Goal: Task Accomplishment & Management: Complete application form

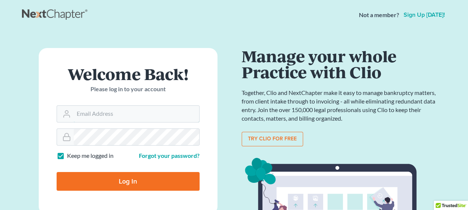
type input "[PERSON_NAME][EMAIL_ADDRESS][DOMAIN_NAME]"
click at [146, 185] on input "Log In" at bounding box center [128, 181] width 143 height 19
type input "Thinking..."
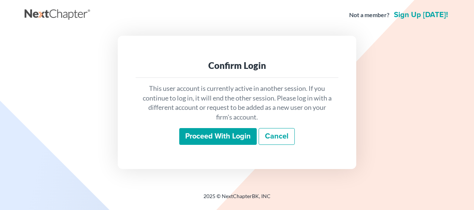
click at [211, 138] on input "Proceed with login" at bounding box center [217, 136] width 77 height 17
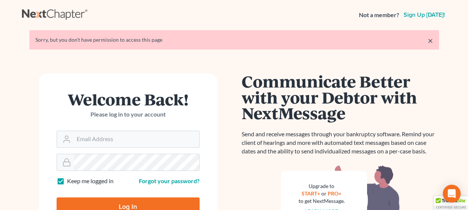
type input "[PERSON_NAME][EMAIL_ADDRESS][DOMAIN_NAME]"
click at [118, 207] on input "Log In" at bounding box center [128, 206] width 143 height 19
type input "Thinking..."
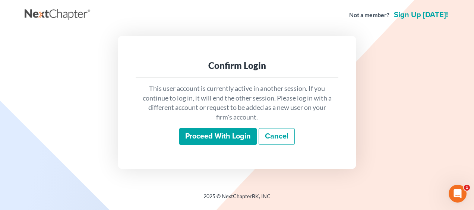
click at [223, 139] on input "Proceed with login" at bounding box center [217, 136] width 77 height 17
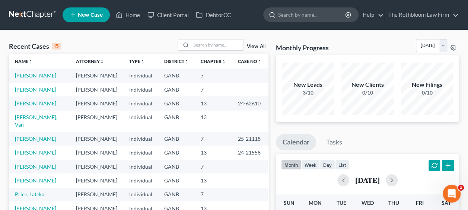
click at [289, 17] on input "search" at bounding box center [312, 15] width 68 height 14
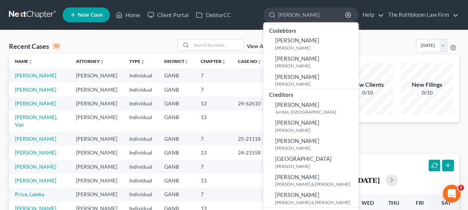
type input "holl"
click at [228, 47] on input "search" at bounding box center [217, 44] width 52 height 11
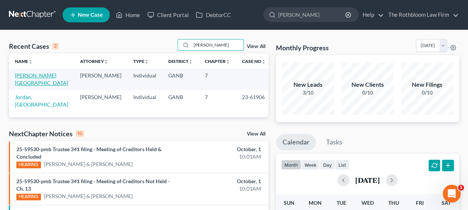
type input "holl"
click at [36, 76] on link "Hollingworth, Kyra" at bounding box center [41, 79] width 53 height 14
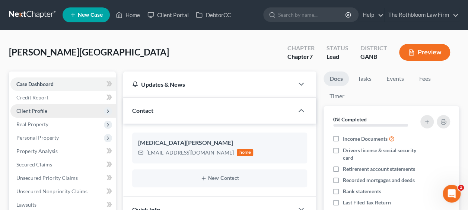
click at [38, 114] on span "Client Profile" at bounding box center [62, 110] width 105 height 13
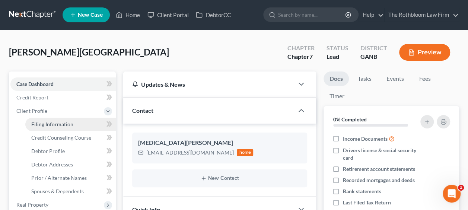
click at [49, 123] on span "Filing Information" at bounding box center [52, 124] width 42 height 6
select select "1"
select select "0"
select select "10"
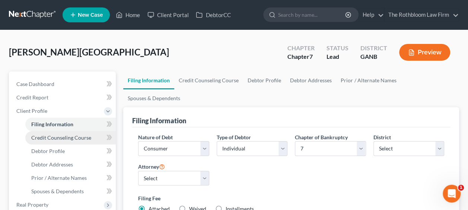
click at [61, 139] on span "Credit Counseling Course" at bounding box center [61, 137] width 60 height 6
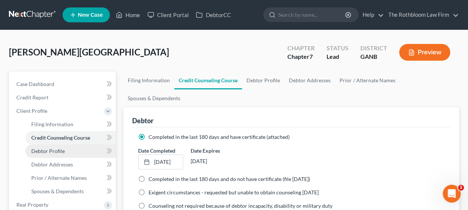
click at [56, 154] on link "Debtor Profile" at bounding box center [70, 150] width 90 height 13
select select "0"
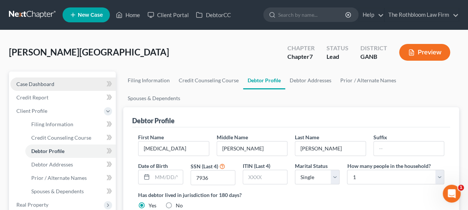
click at [45, 80] on link "Case Dashboard" at bounding box center [62, 83] width 105 height 13
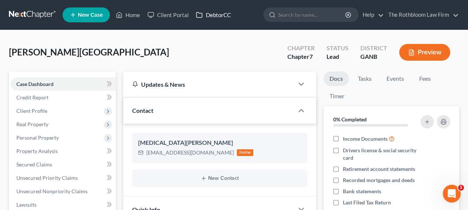
click at [213, 14] on link "DebtorCC" at bounding box center [213, 14] width 42 height 13
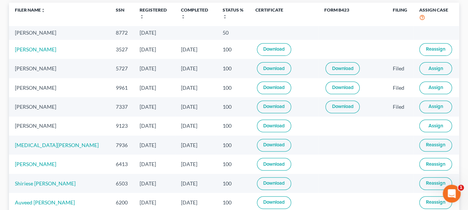
scroll to position [104, 0]
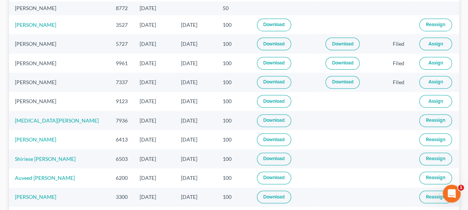
click at [259, 119] on link "Download" at bounding box center [274, 120] width 34 height 13
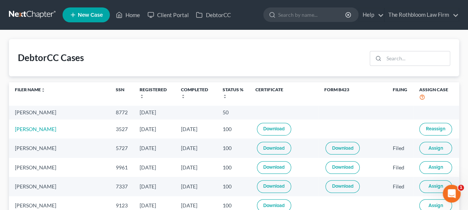
click at [265, 129] on link "Download" at bounding box center [274, 129] width 34 height 13
click at [132, 17] on link "Home" at bounding box center [128, 14] width 32 height 13
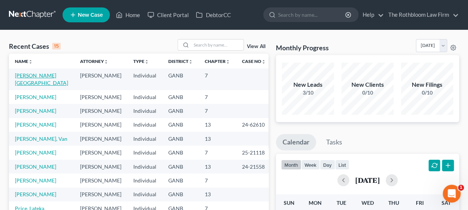
click at [39, 77] on link "Hollingworth, Kyra" at bounding box center [41, 79] width 53 height 14
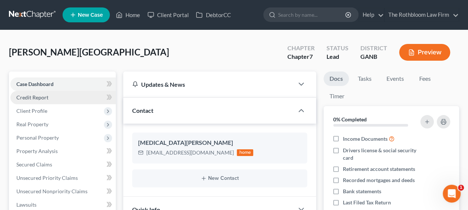
click at [41, 95] on span "Credit Report" at bounding box center [32, 97] width 32 height 6
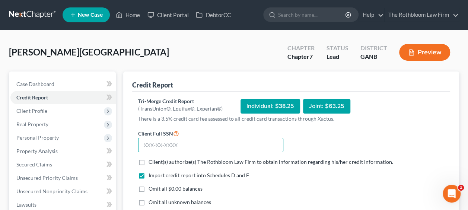
click at [173, 143] on input "text" at bounding box center [210, 145] width 145 height 15
type input "318-92-7936"
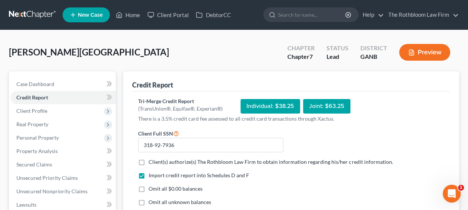
click at [149, 160] on label "Client(s) authorize(s) The Rothbloom Law Firm to obtain information regarding h…" at bounding box center [271, 161] width 244 height 7
click at [152, 160] on input "Client(s) authorize(s) The Rothbloom Law Firm to obtain information regarding h…" at bounding box center [154, 160] width 5 height 5
checkbox input "true"
click at [149, 190] on label "Omit all $0.00 balances" at bounding box center [176, 188] width 54 height 7
click at [152, 190] on input "Omit all $0.00 balances" at bounding box center [154, 187] width 5 height 5
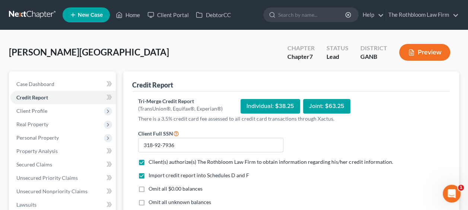
checkbox input "true"
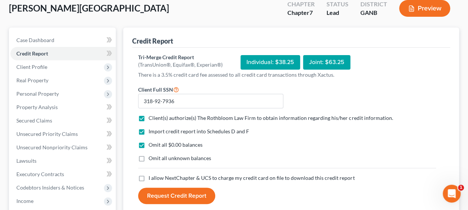
scroll to position [65, 0]
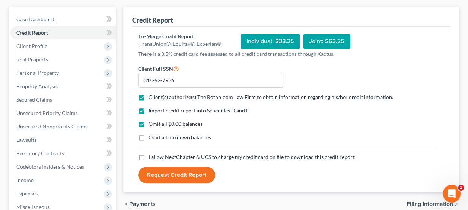
click at [149, 156] on label "I allow NextChapter & UCS to charge my credit card on file to download this cre…" at bounding box center [252, 156] width 206 height 7
click at [152, 156] on input "I allow NextChapter & UCS to charge my credit card on file to download this cre…" at bounding box center [154, 155] width 5 height 5
checkbox input "true"
click at [178, 175] on button "Request Credit Report" at bounding box center [176, 175] width 77 height 16
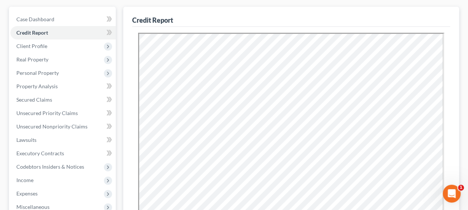
scroll to position [0, 0]
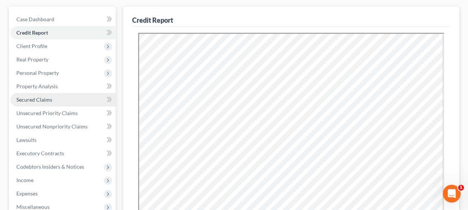
click at [48, 98] on span "Secured Claims" at bounding box center [34, 99] width 36 height 6
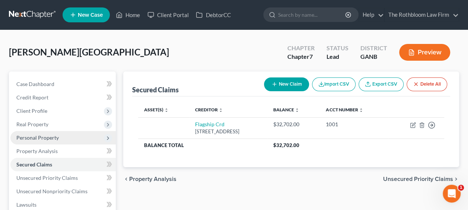
click at [50, 136] on span "Personal Property" at bounding box center [37, 137] width 42 height 6
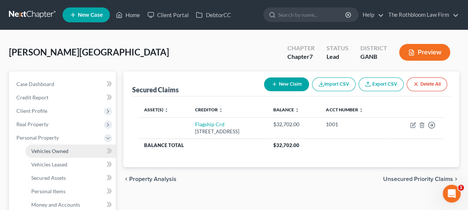
click at [54, 153] on span "Vehicles Owned" at bounding box center [49, 151] width 37 height 6
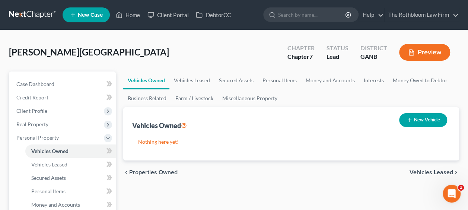
click at [424, 117] on button "New Vehicle" at bounding box center [423, 120] width 48 height 14
select select "0"
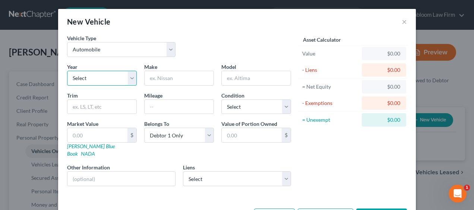
click at [105, 76] on select "Select 2026 2025 2024 2023 2022 2021 2020 2019 2018 2017 2016 2015 2014 2013 20…" at bounding box center [102, 78] width 70 height 15
select select "5"
click at [67, 71] on select "Select 2026 2025 2024 2023 2022 2021 2020 2019 2018 2017 2016 2015 2014 2013 20…" at bounding box center [102, 78] width 70 height 15
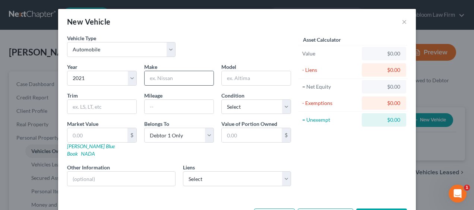
click at [168, 78] on input "text" at bounding box center [178, 78] width 69 height 14
type input "Chevrolet"
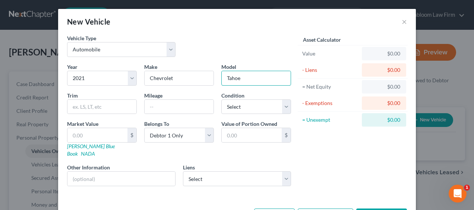
type input "Tahoe"
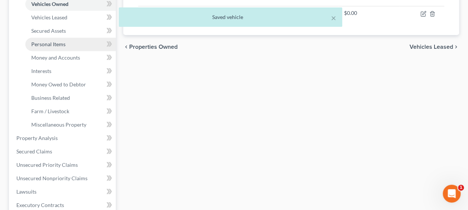
scroll to position [164, 0]
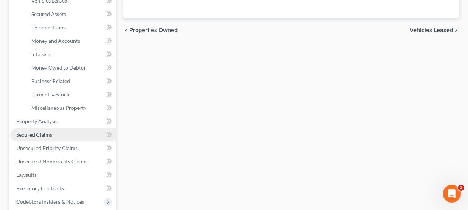
click at [46, 134] on span "Secured Claims" at bounding box center [34, 134] width 36 height 6
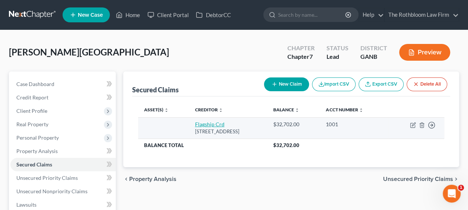
click at [209, 123] on link "Flagship Crd" at bounding box center [209, 124] width 29 height 6
select select "45"
select select "0"
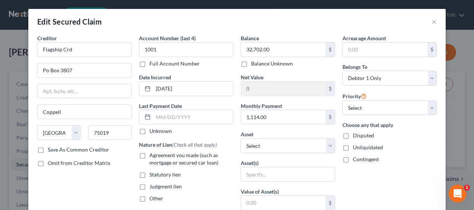
click at [149, 154] on label "Agreement you made (such as mortgage or secured car loan)" at bounding box center [191, 159] width 84 height 15
click at [152, 154] on input "Agreement you made (such as mortgage or secured car loan)" at bounding box center [154, 154] width 5 height 5
checkbox input "true"
click at [328, 143] on select "Select Other Multiple Assets 2021 Chevrolet Tahoe - $0.0" at bounding box center [287, 145] width 94 height 15
select select "2"
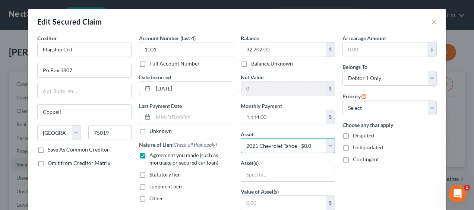
click at [240, 138] on select "Select Other Multiple Assets 2021 Chevrolet Tahoe - $0.0" at bounding box center [287, 145] width 94 height 15
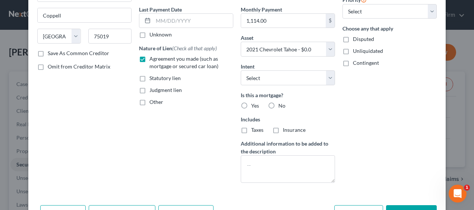
scroll to position [99, 0]
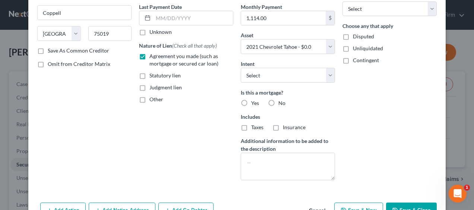
click at [278, 101] on label "No" at bounding box center [281, 102] width 7 height 7
click at [281, 101] on input "No" at bounding box center [283, 101] width 5 height 5
radio input "true"
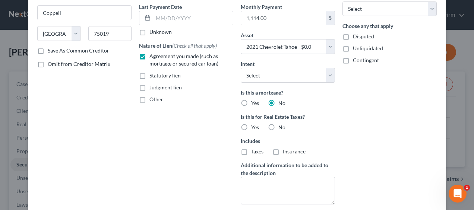
scroll to position [150, 0]
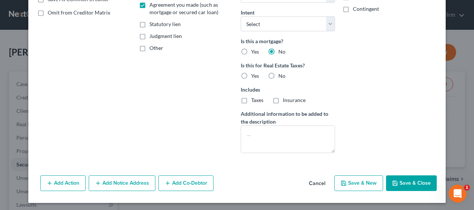
click at [409, 179] on button "Save & Close" at bounding box center [411, 183] width 51 height 16
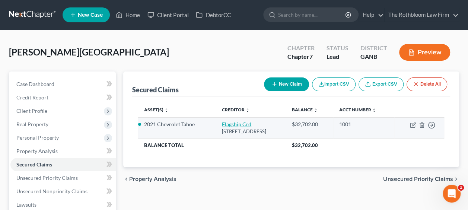
click at [235, 124] on link "Flagship Crd" at bounding box center [236, 124] width 29 height 6
select select "45"
select select "0"
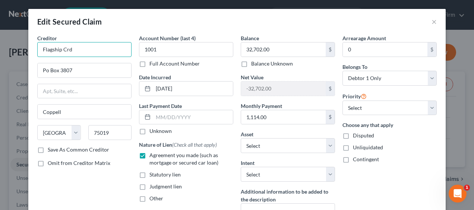
click at [86, 51] on input "Flagship Crd" at bounding box center [84, 49] width 94 height 15
type input "Flagship Credit"
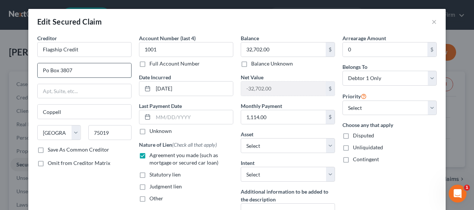
click at [44, 68] on input "Po Box 3807" at bounding box center [84, 70] width 93 height 14
type input "P.O. Box 3807"
click at [326, 172] on select "Select Surrender Redeem Reaffirm Avoid Other" at bounding box center [287, 174] width 94 height 15
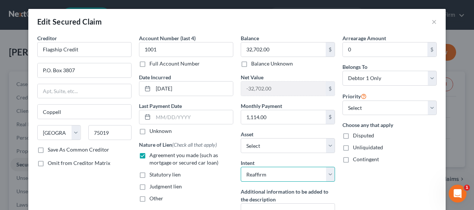
click at [240, 167] on select "Select Surrender Redeem Reaffirm Avoid Other" at bounding box center [287, 174] width 94 height 15
select select "4"
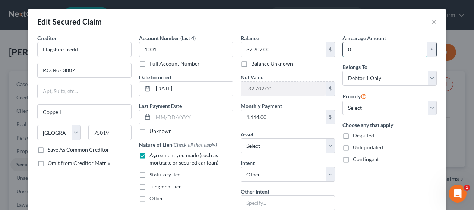
click at [348, 54] on input "0" at bounding box center [384, 49] width 85 height 14
type input "1,999"
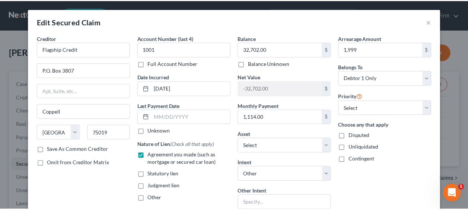
scroll to position [106, 0]
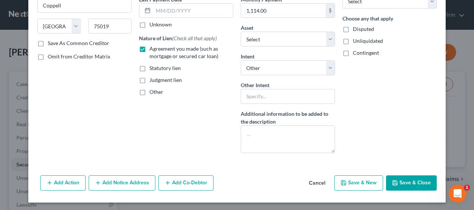
click at [409, 185] on button "Save & Close" at bounding box center [411, 183] width 51 height 16
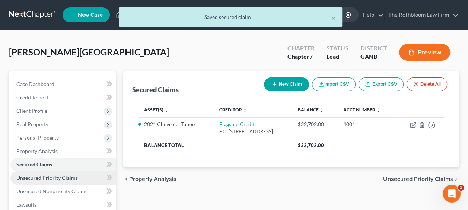
click at [65, 179] on span "Unsecured Priority Claims" at bounding box center [46, 178] width 61 height 6
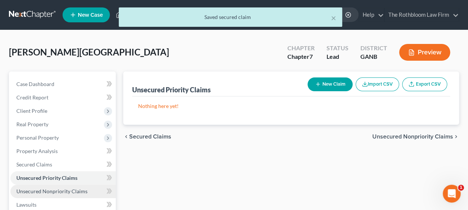
click at [58, 194] on link "Unsecured Nonpriority Claims" at bounding box center [62, 191] width 105 height 13
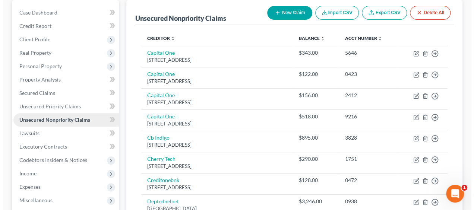
scroll to position [74, 0]
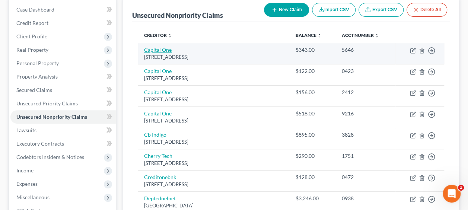
click at [150, 52] on link "Capital One" at bounding box center [158, 50] width 28 height 6
select select "46"
select select "2"
select select "0"
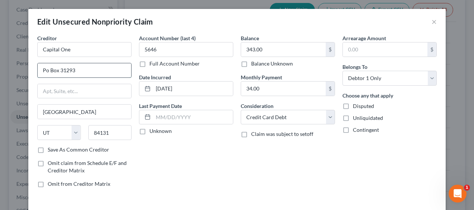
click at [45, 70] on input "Po Box 31293" at bounding box center [84, 70] width 93 height 14
type input "P.O. Box 31293"
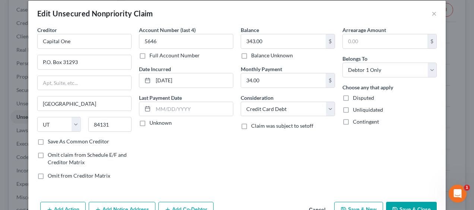
click at [407, 205] on button "Save & Close" at bounding box center [411, 210] width 51 height 16
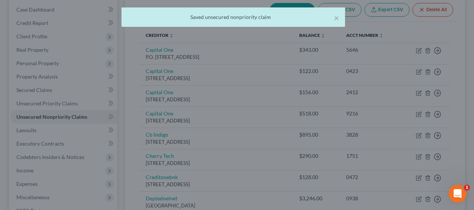
type input "0"
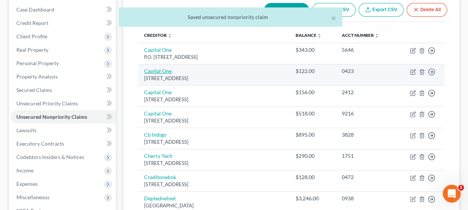
click at [161, 70] on link "Capital One" at bounding box center [158, 71] width 28 height 6
select select "46"
select select "2"
select select "0"
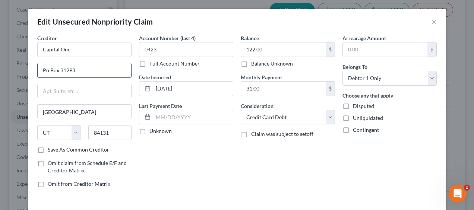
click at [43, 69] on input "Po Box 31293" at bounding box center [84, 70] width 93 height 14
type input "P.O. Box 31293"
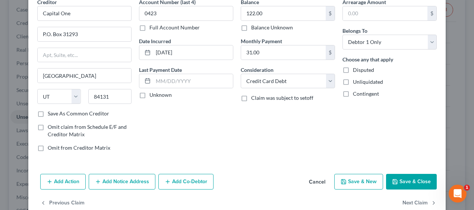
scroll to position [42, 0]
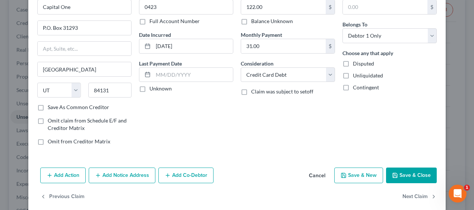
click at [415, 175] on button "Save & Close" at bounding box center [411, 176] width 51 height 16
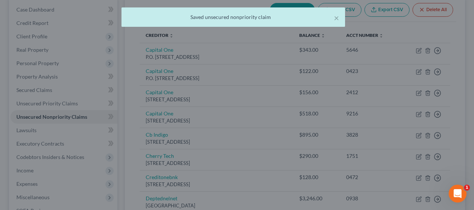
type input "0"
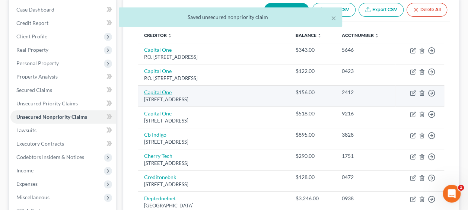
click at [159, 93] on link "Capital One" at bounding box center [158, 92] width 28 height 6
select select "46"
select select "2"
select select "0"
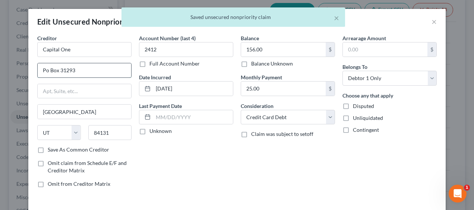
click at [43, 71] on input "Po Box 31293" at bounding box center [84, 70] width 93 height 14
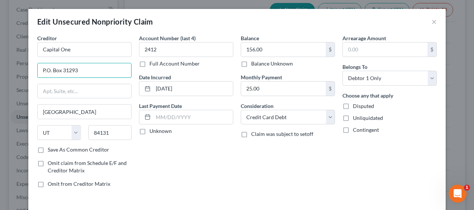
type input "P.O. Box 31293"
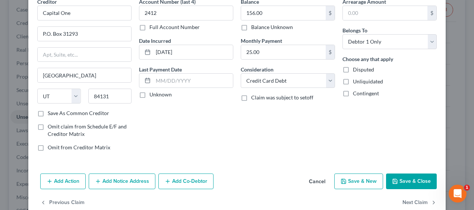
scroll to position [51, 0]
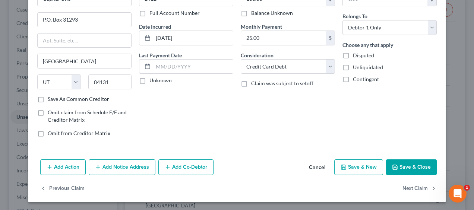
click at [402, 165] on button "Save & Close" at bounding box center [411, 167] width 51 height 16
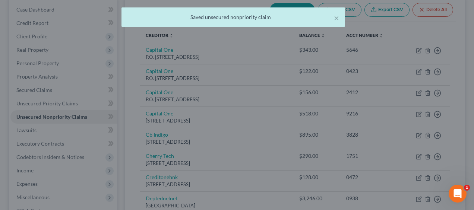
type input "0"
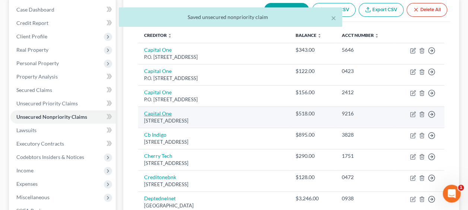
click at [164, 113] on link "Capital One" at bounding box center [158, 113] width 28 height 6
select select "46"
select select "2"
select select "0"
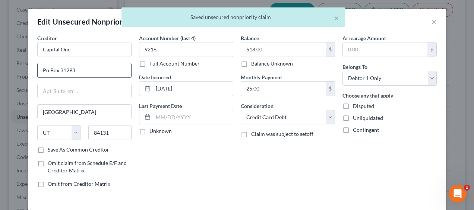
click at [42, 69] on input "Po Box 31293" at bounding box center [84, 70] width 93 height 14
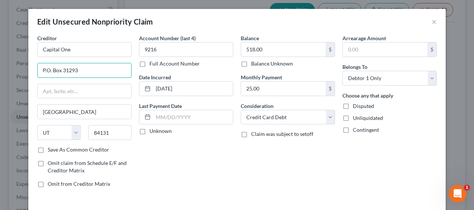
type input "P.O. Box 31293"
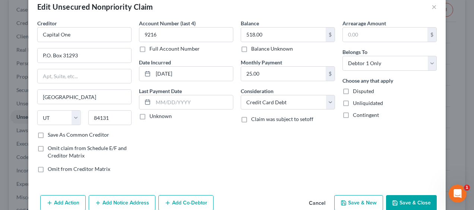
scroll to position [18, 0]
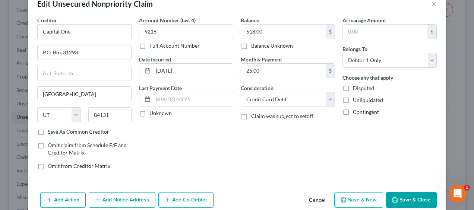
drag, startPoint x: 408, startPoint y: 196, endPoint x: 288, endPoint y: 152, distance: 127.3
click at [288, 152] on div "Balance 518.00 $ Balance Unknown Balance Undetermined 518.00 $ Balance Unknown …" at bounding box center [288, 95] width 102 height 159
click at [405, 198] on button "Save & Close" at bounding box center [411, 200] width 51 height 16
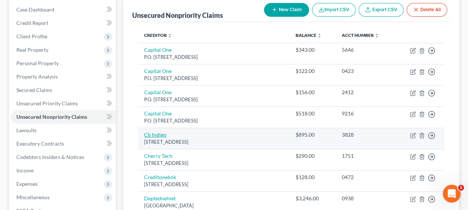
click at [152, 134] on link "Cb Indigo" at bounding box center [155, 134] width 22 height 6
select select "38"
select select "2"
select select "0"
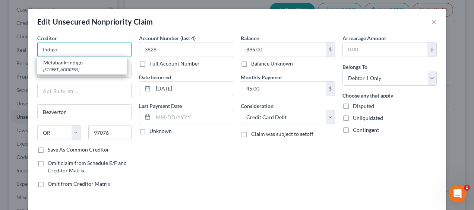
type input "Indigo"
click at [165, 178] on div "Account Number (last 4) 3828 Full Account Number Date Incurred 07-21-2024 Last …" at bounding box center [186, 113] width 102 height 159
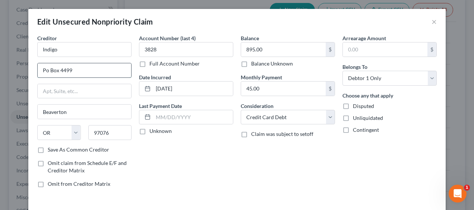
click at [42, 72] on input "Po Box 4499" at bounding box center [84, 70] width 93 height 14
type input "P.O. Box 4499"
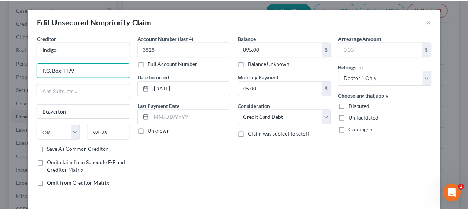
scroll to position [51, 0]
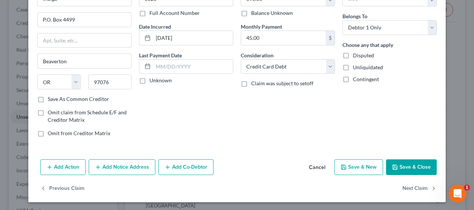
click at [412, 168] on button "Save & Close" at bounding box center [411, 167] width 51 height 16
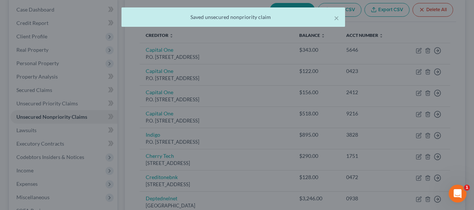
type input "0"
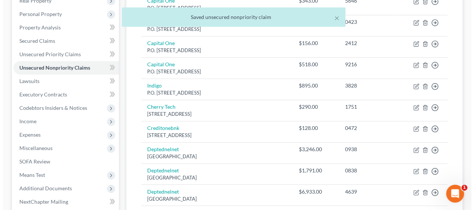
scroll to position [134, 0]
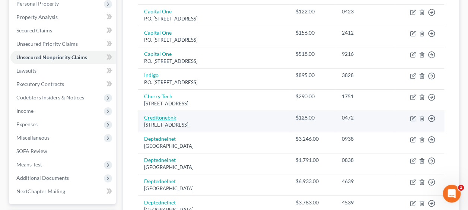
click at [161, 115] on link "Creditonebnk" at bounding box center [160, 117] width 32 height 6
select select "31"
select select "2"
select select "0"
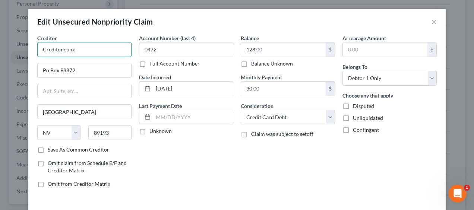
click at [82, 51] on input "Creditonebnk" at bounding box center [84, 49] width 94 height 15
type input "Credit One Bank"
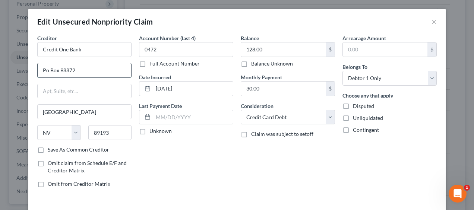
click at [43, 68] on input "Po Box 98872" at bounding box center [84, 70] width 93 height 14
type input "P.O. Box 98872"
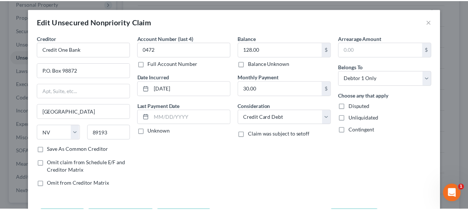
scroll to position [41, 0]
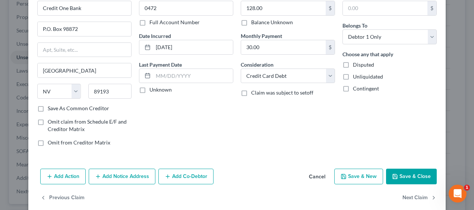
click at [412, 173] on button "Save & Close" at bounding box center [411, 177] width 51 height 16
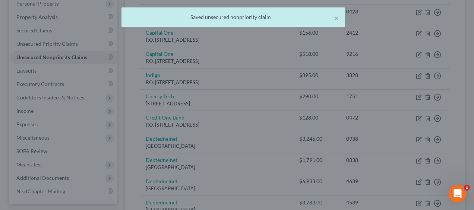
type input "0"
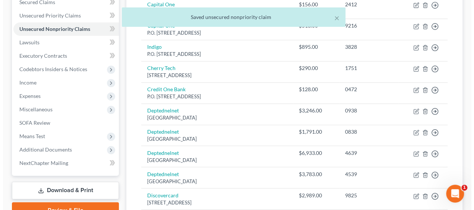
scroll to position [179, 0]
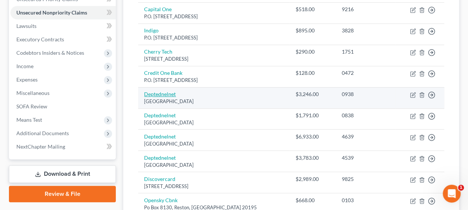
click at [162, 94] on link "Deptednelnet" at bounding box center [160, 94] width 32 height 6
select select "30"
select select "17"
select select "0"
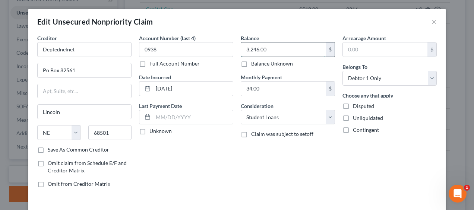
click at [275, 49] on input "3,246.00" at bounding box center [283, 49] width 85 height 14
type input "15,753"
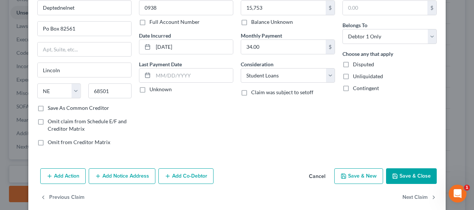
scroll to position [42, 0]
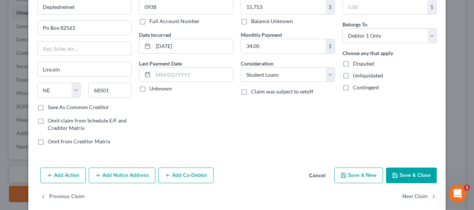
click at [409, 175] on button "Save & Close" at bounding box center [411, 176] width 51 height 16
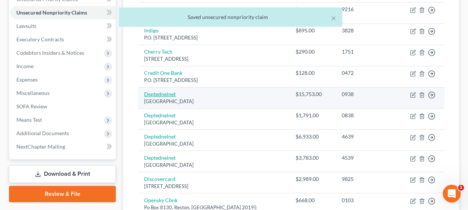
click at [163, 93] on link "Deptednelnet" at bounding box center [160, 94] width 32 height 6
select select "30"
select select "17"
select select "0"
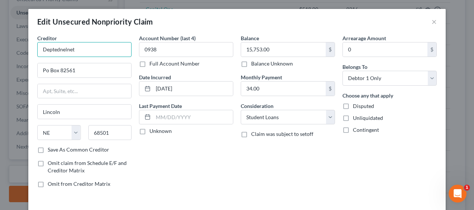
click at [53, 49] on input "Deptednelnet" at bounding box center [84, 49] width 94 height 15
type input "Dept. of Ed./Nelnet"
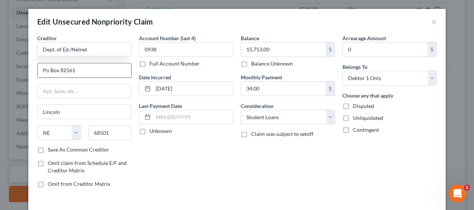
click at [41, 70] on input "Po Box 82561" at bounding box center [84, 70] width 93 height 14
type input "P.O. Box 82561"
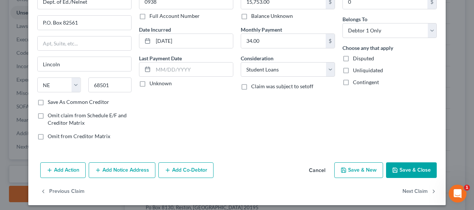
scroll to position [51, 0]
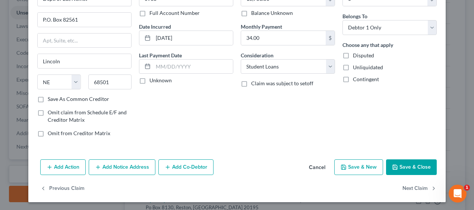
click at [408, 166] on button "Save & Close" at bounding box center [411, 167] width 51 height 16
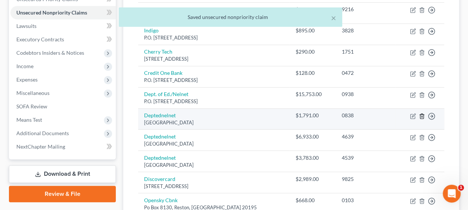
click at [421, 115] on icon "button" at bounding box center [422, 116] width 6 height 6
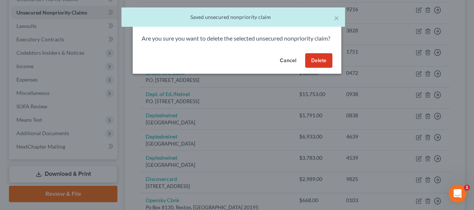
click at [325, 68] on button "Delete" at bounding box center [318, 60] width 27 height 15
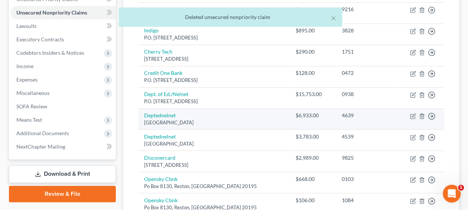
click at [421, 111] on td "Move to D Move to E Move to G Move to Notice Only" at bounding box center [419, 118] width 49 height 21
click at [420, 116] on icon "button" at bounding box center [422, 116] width 6 height 6
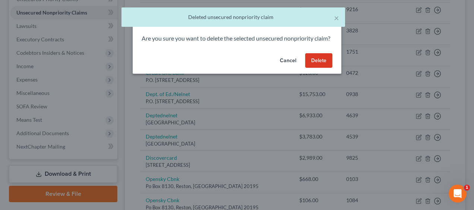
click at [322, 68] on button "Delete" at bounding box center [318, 60] width 27 height 15
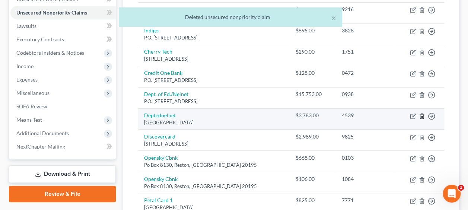
click at [423, 115] on icon "button" at bounding box center [422, 116] width 6 height 6
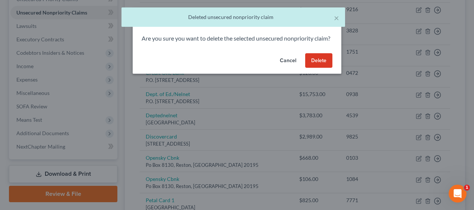
click at [319, 68] on button "Delete" at bounding box center [318, 60] width 27 height 15
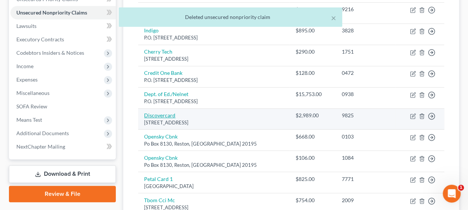
click at [165, 113] on link "Discovercard" at bounding box center [159, 115] width 31 height 6
select select "46"
select select "2"
select select "0"
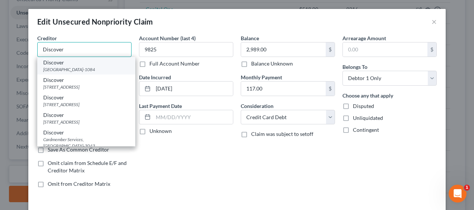
type input "Discover"
click at [43, 70] on div "PO Box 71084, Charlotte, NC 28272-1084" at bounding box center [86, 69] width 86 height 6
type input "PO Box 71084"
type input "Charlotte"
select select "28"
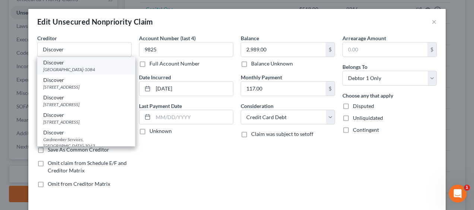
type input "28272-1084"
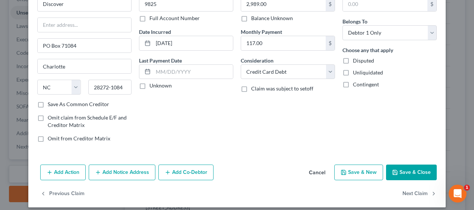
scroll to position [46, 0]
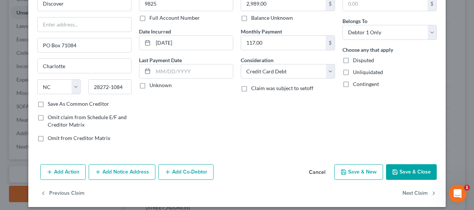
click at [319, 170] on button "Cancel" at bounding box center [317, 172] width 28 height 15
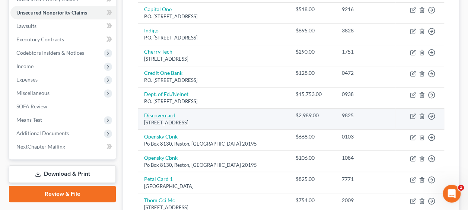
click at [162, 114] on link "Discovercard" at bounding box center [159, 115] width 31 height 6
select select "46"
select select "2"
select select "0"
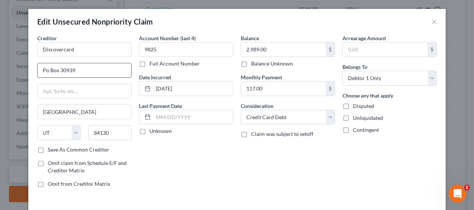
click at [41, 70] on input "Po Box 30939" at bounding box center [84, 70] width 93 height 14
type input "P.O. Box 30939"
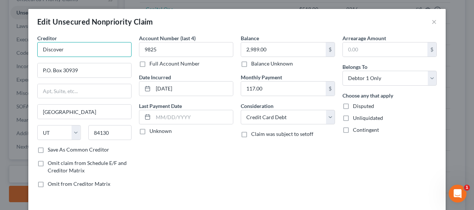
type input "Discover"
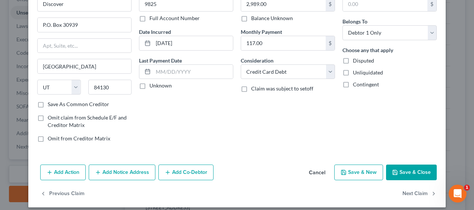
scroll to position [45, 0]
click at [419, 171] on button "Save & Close" at bounding box center [411, 173] width 51 height 16
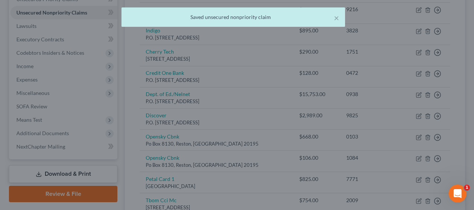
type input "0"
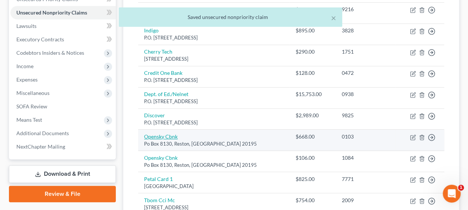
click at [157, 136] on link "Opensky Cbnk" at bounding box center [161, 136] width 34 height 6
select select "48"
select select "2"
select select "0"
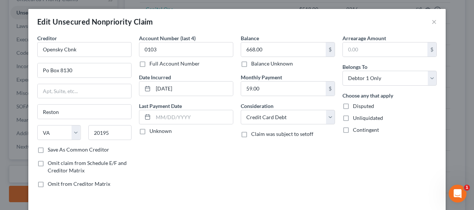
scroll to position [10, 0]
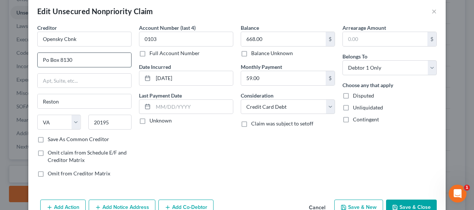
click at [42, 57] on input "Po Box 8130" at bounding box center [84, 60] width 93 height 14
type input "P.O. Box 8130"
click at [392, 204] on icon "button" at bounding box center [395, 207] width 6 height 6
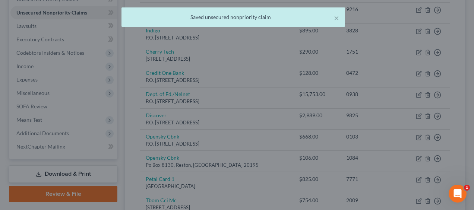
type input "0"
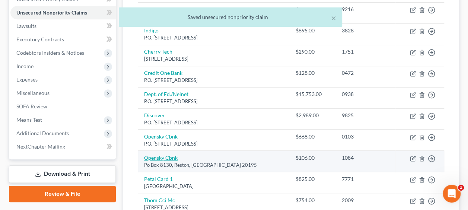
click at [157, 154] on link "Opensky Cbnk" at bounding box center [161, 157] width 34 height 6
select select "48"
select select "2"
select select "0"
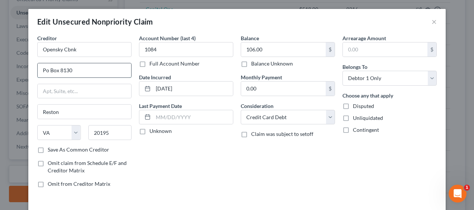
click at [45, 69] on input "Po Box 8130" at bounding box center [84, 70] width 93 height 14
type input "P.O. Box 8130"
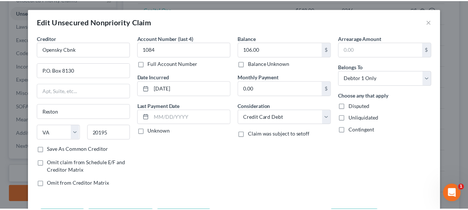
scroll to position [51, 0]
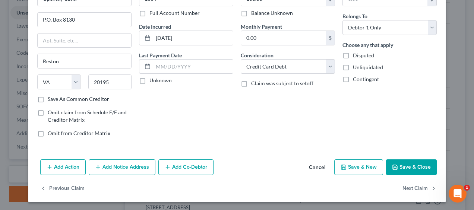
click at [405, 165] on button "Save & Close" at bounding box center [411, 167] width 51 height 16
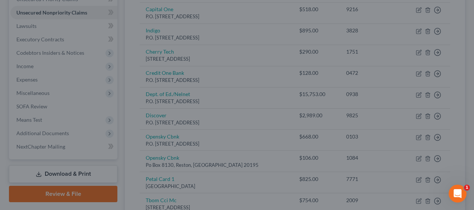
type input "0"
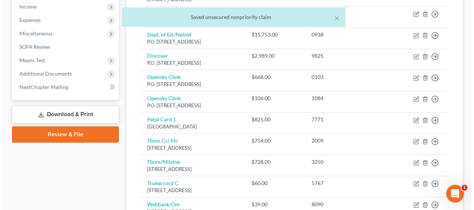
scroll to position [253, 0]
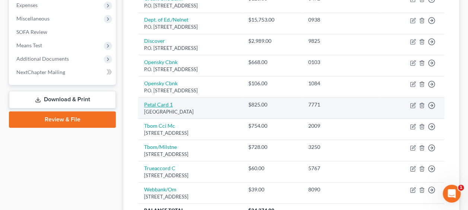
click at [157, 103] on link "Petal Card 1" at bounding box center [158, 104] width 29 height 6
select select "10"
select select "2"
select select "0"
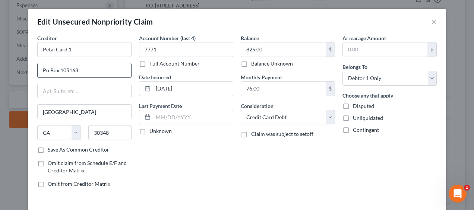
click at [45, 69] on input "Po Box 105168" at bounding box center [84, 70] width 93 height 14
type input "P.O. Box 105168"
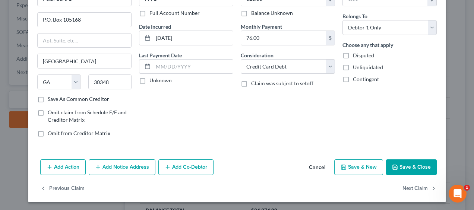
click at [415, 169] on button "Save & Close" at bounding box center [411, 167] width 51 height 16
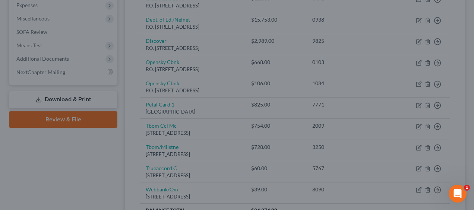
type input "0"
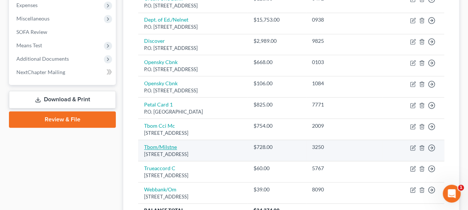
click at [170, 144] on link "Tbom/Milstne" at bounding box center [160, 147] width 33 height 6
select select "38"
select select "2"
select select "0"
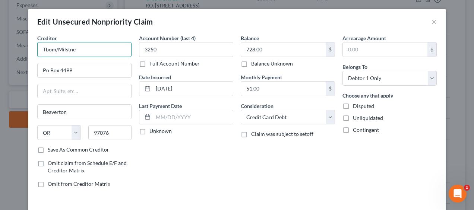
click at [76, 49] on input "Tbom/Milstne" at bounding box center [84, 49] width 94 height 15
type input "T"
type input "Milestone"
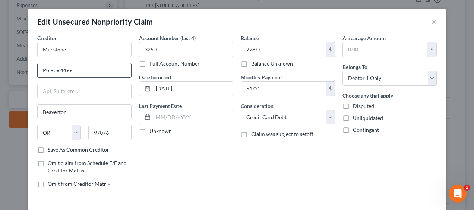
click at [44, 68] on input "Po Box 4499" at bounding box center [84, 70] width 93 height 14
type input "P.O. Box 4499"
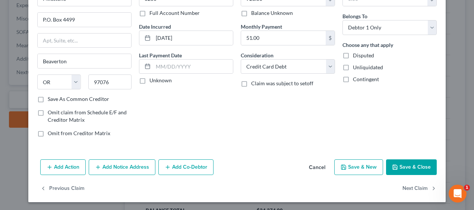
click at [399, 165] on button "Save & Close" at bounding box center [411, 167] width 51 height 16
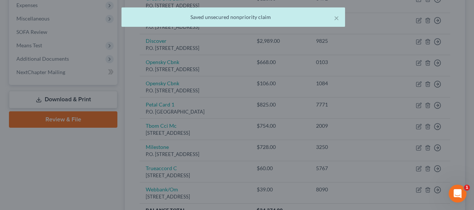
type input "0"
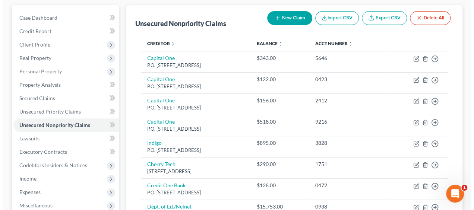
scroll to position [48, 0]
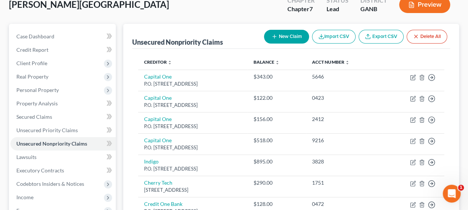
click at [280, 37] on button "New Claim" at bounding box center [286, 37] width 45 height 14
select select "0"
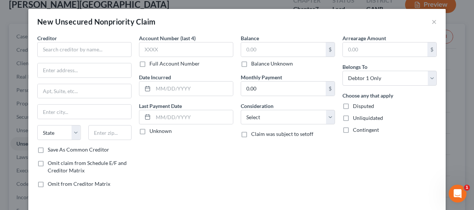
scroll to position [29, 0]
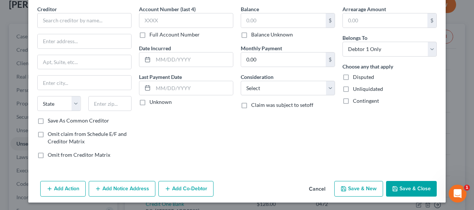
click at [279, 36] on label "Balance Unknown" at bounding box center [272, 34] width 42 height 7
click at [259, 36] on input "Balance Unknown" at bounding box center [256, 33] width 5 height 5
checkbox input "true"
type input "0.00"
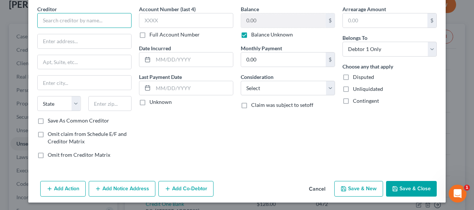
click at [58, 17] on input "text" at bounding box center [84, 20] width 94 height 15
type input "Rapid Funding"
click at [47, 41] on input "text" at bounding box center [84, 41] width 93 height 14
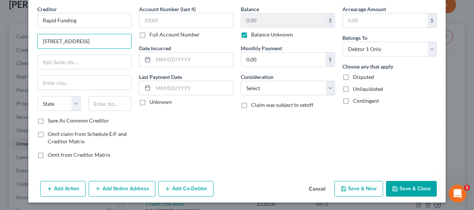
type input "4500 East West Hwy"
click at [71, 63] on input "text" at bounding box center [84, 62] width 93 height 14
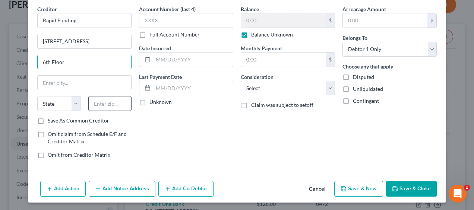
type input "6th Floor"
click at [95, 103] on input "text" at bounding box center [110, 103] width 44 height 15
type input "20814"
type input "Bethesda"
select select "21"
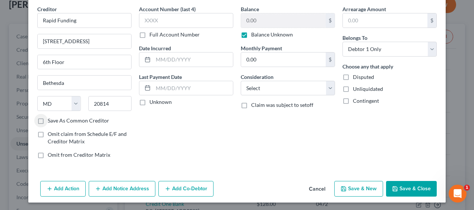
click at [243, 28] on div "0.00 $ Balance Unknown" at bounding box center [287, 25] width 94 height 25
click at [251, 35] on label "Balance Unknown" at bounding box center [272, 34] width 42 height 7
click at [254, 35] on input "Balance Unknown" at bounding box center [256, 33] width 5 height 5
checkbox input "false"
click at [264, 12] on div "Balance 0.00 $ Balance Unknown Balance Undetermined 0.00 $ Balance Unknown" at bounding box center [287, 21] width 94 height 33
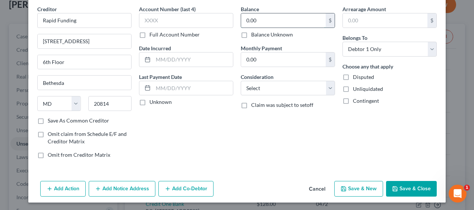
click at [262, 17] on input "0.00" at bounding box center [283, 20] width 85 height 14
type input "50,000"
click at [273, 88] on select "Select Cable / Satellite Services Collection Agency Credit Card Debt Debt Couns…" at bounding box center [287, 88] width 94 height 15
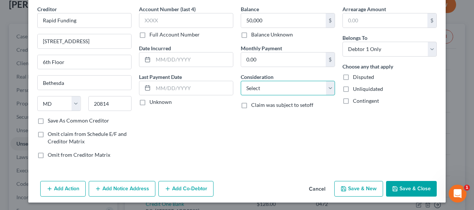
select select "14"
click at [240, 81] on select "Select Cable / Satellite Services Collection Agency Credit Card Debt Debt Couns…" at bounding box center [287, 88] width 94 height 15
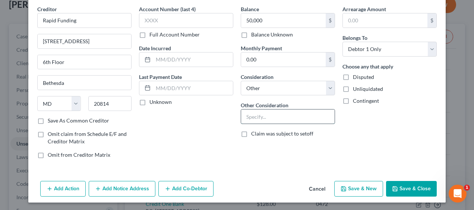
click at [259, 115] on input "text" at bounding box center [287, 116] width 93 height 14
type input "Personal guarantee on business debt"
click at [414, 182] on button "Save & Close" at bounding box center [411, 189] width 51 height 16
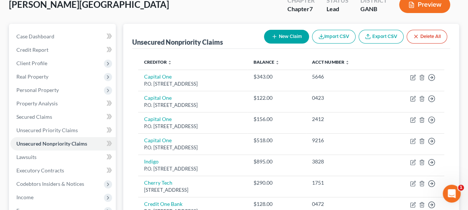
click at [275, 34] on icon "button" at bounding box center [274, 37] width 6 height 6
select select "0"
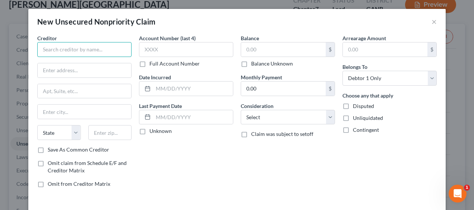
click at [44, 47] on input "text" at bounding box center [84, 49] width 94 height 15
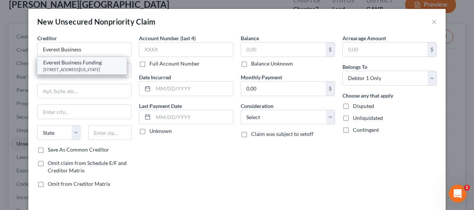
click at [49, 63] on div "Everest Business Funding" at bounding box center [81, 62] width 77 height 7
type input "Everest Business Funding"
type input "5 West 37th Street"
type input "New York"
select select "35"
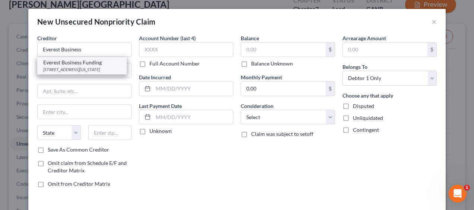
type input "10018-0000"
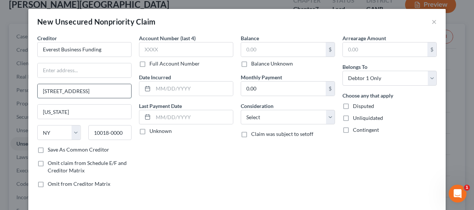
click at [95, 89] on input "5 West 37th Street" at bounding box center [84, 91] width 93 height 14
click at [77, 68] on input "text" at bounding box center [84, 70] width 93 height 14
type input "555 12th Street"
click at [88, 92] on input "5 West 37th Street" at bounding box center [84, 91] width 93 height 14
type input "5"
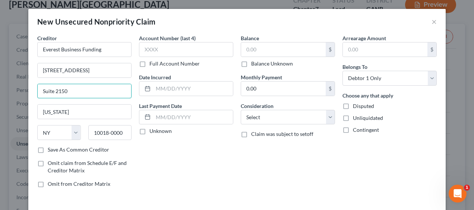
type input "Suite 2150"
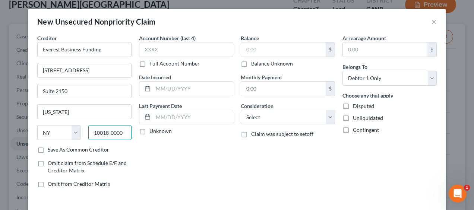
drag, startPoint x: 92, startPoint y: 128, endPoint x: 131, endPoint y: 127, distance: 38.4
click at [131, 127] on div "10018-0000" at bounding box center [110, 132] width 51 height 15
type input "1"
type input "94607"
type input "Oakland"
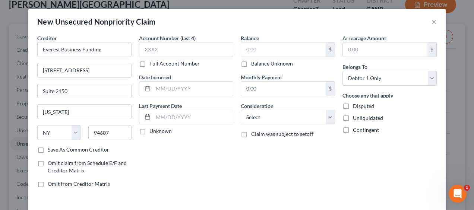
select select "4"
click at [246, 49] on input "text" at bounding box center [283, 49] width 85 height 14
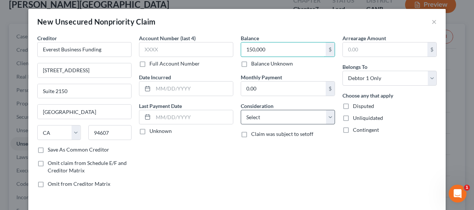
type input "150,000"
click at [254, 115] on select "Select Cable / Satellite Services Collection Agency Credit Card Debt Debt Couns…" at bounding box center [287, 117] width 94 height 15
select select "14"
click at [240, 110] on select "Select Cable / Satellite Services Collection Agency Credit Card Debt Debt Couns…" at bounding box center [287, 117] width 94 height 15
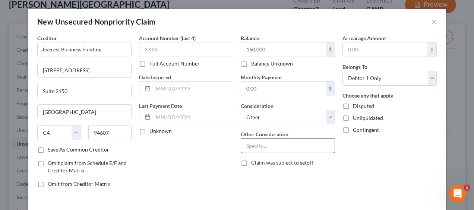
click at [257, 148] on input "text" at bounding box center [287, 145] width 93 height 14
type input "Personal guarantee on business debt"
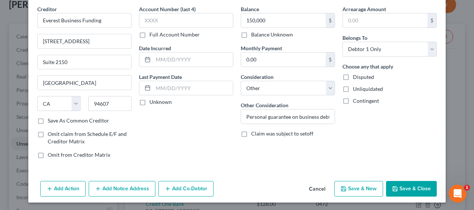
click at [407, 184] on button "Save & Close" at bounding box center [411, 189] width 51 height 16
